Goal: Navigation & Orientation: Go to known website

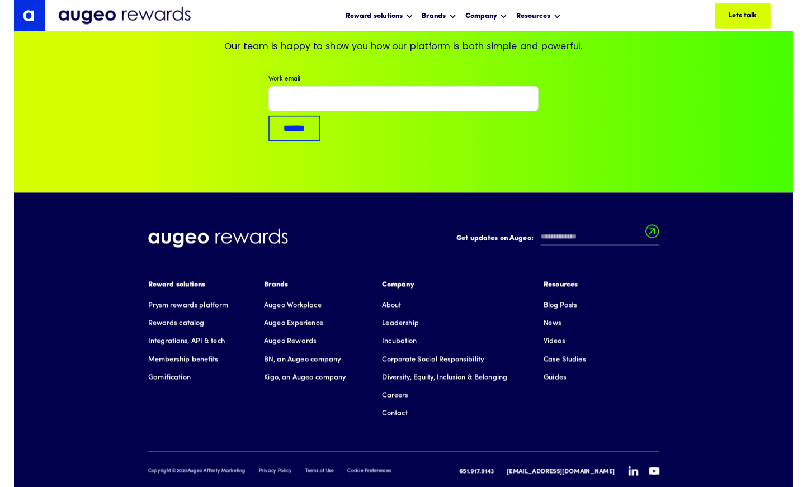
scroll to position [7618, 0]
